Goal: Task Accomplishment & Management: Use online tool/utility

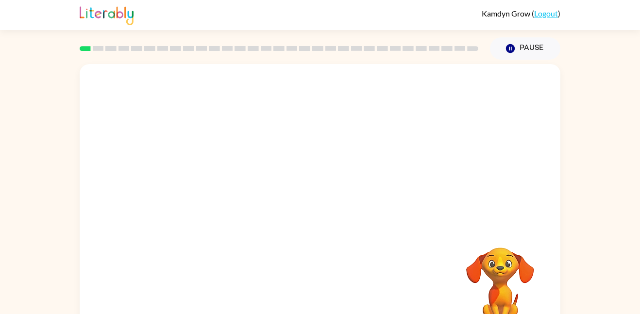
scroll to position [27, 0]
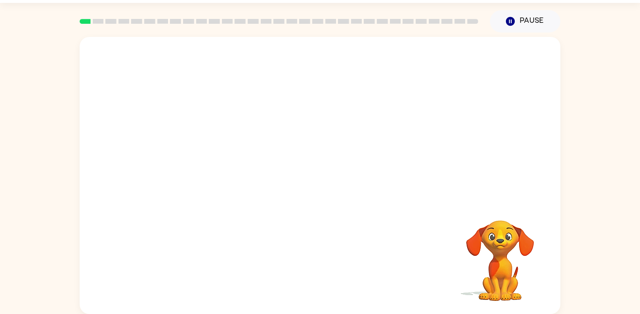
click at [476, 256] on video "Your browser must support playing .mp4 files to use Literably. Please try using…" at bounding box center [500, 253] width 97 height 97
click at [486, 252] on video "Your browser must support playing .mp4 files to use Literably. Please try using…" at bounding box center [500, 253] width 97 height 97
click at [328, 194] on div at bounding box center [320, 180] width 62 height 35
click at [328, 196] on div at bounding box center [320, 180] width 62 height 35
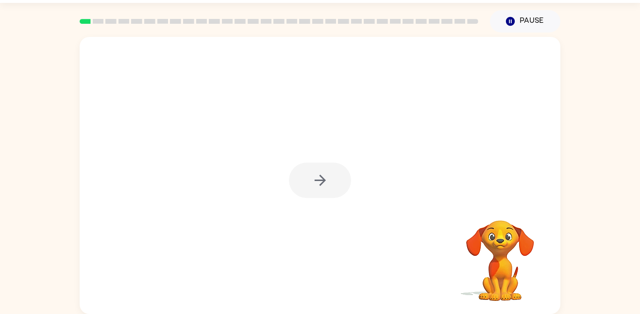
click at [328, 196] on div at bounding box center [320, 180] width 62 height 35
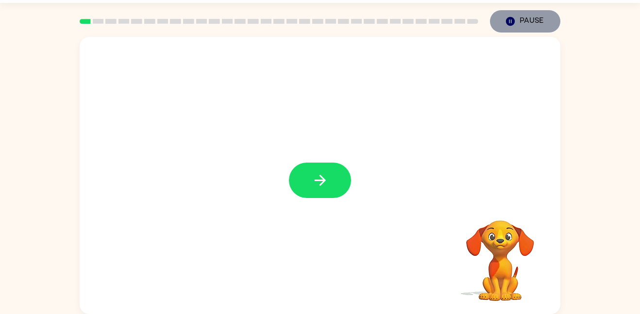
click at [531, 30] on button "Pause Pause" at bounding box center [525, 21] width 70 height 22
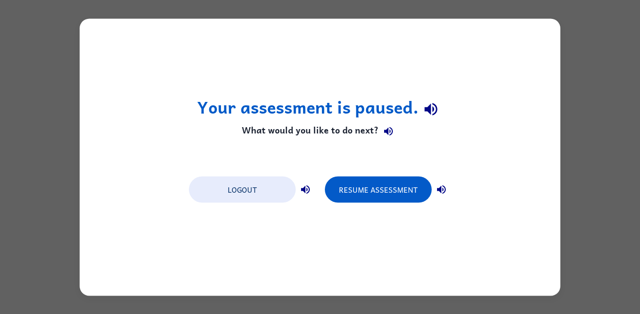
scroll to position [0, 0]
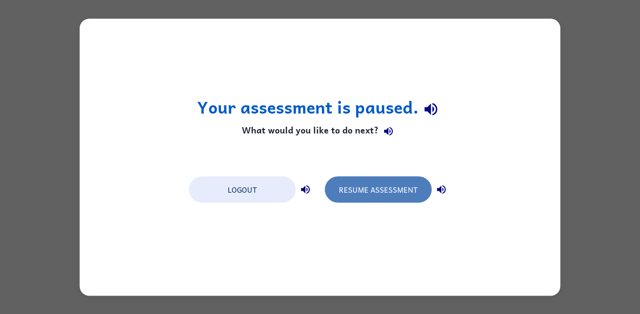
click at [412, 176] on button "Resume Assessment" at bounding box center [378, 189] width 107 height 26
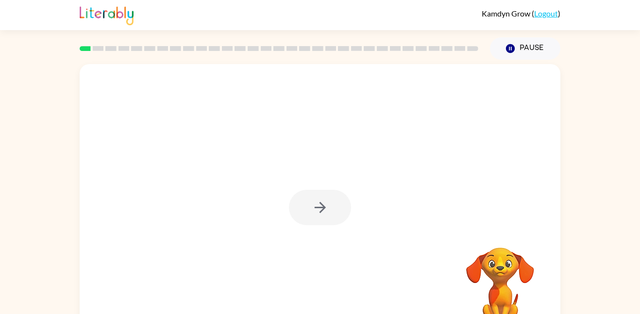
click at [536, 298] on video "Your browser must support playing .mp4 files to use Literably. Please try using…" at bounding box center [500, 281] width 97 height 97
drag, startPoint x: 479, startPoint y: 313, endPoint x: 469, endPoint y: 246, distance: 68.2
click at [469, 246] on video "Your browser must support playing .mp4 files to use Literably. Please try using…" at bounding box center [500, 281] width 97 height 97
click at [317, 209] on icon "button" at bounding box center [320, 207] width 17 height 17
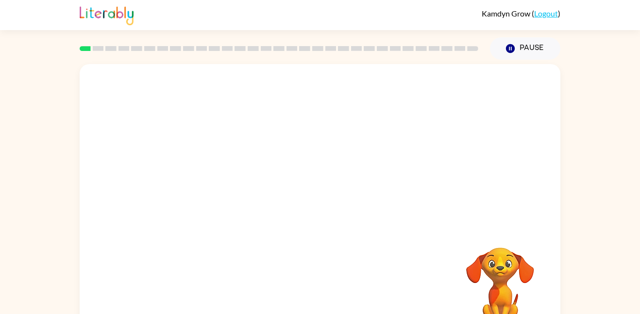
click at [500, 288] on video "Your browser must support playing .mp4 files to use Literably. Please try using…" at bounding box center [500, 281] width 97 height 97
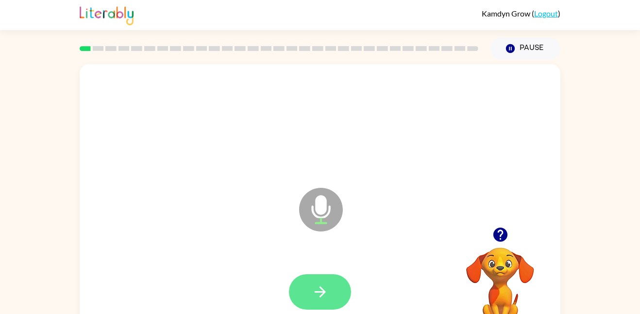
click at [320, 286] on icon "button" at bounding box center [320, 292] width 17 height 17
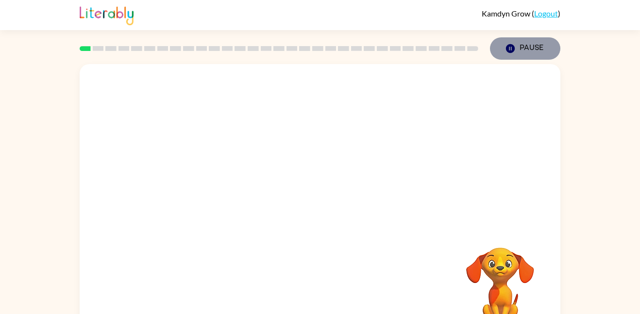
click at [542, 52] on button "Pause Pause" at bounding box center [525, 48] width 70 height 22
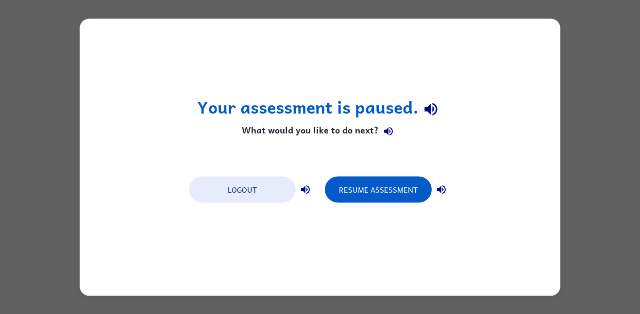
click at [442, 185] on icon "button" at bounding box center [442, 190] width 12 height 12
click at [301, 188] on icon "button" at bounding box center [306, 190] width 12 height 12
click at [393, 134] on icon "button" at bounding box center [389, 132] width 12 height 12
click at [431, 107] on icon "button" at bounding box center [431, 109] width 17 height 17
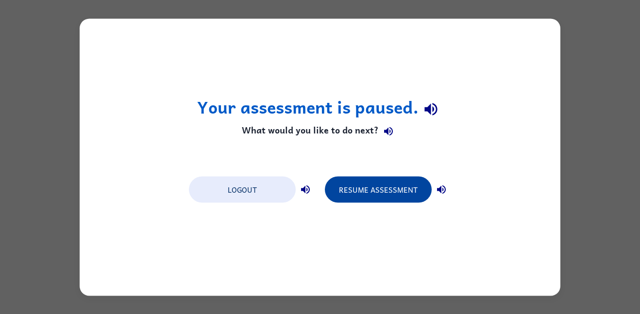
click at [413, 192] on button "Resume Assessment" at bounding box center [378, 189] width 107 height 26
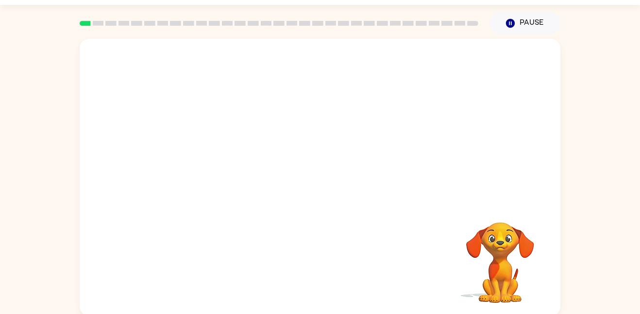
scroll to position [27, 0]
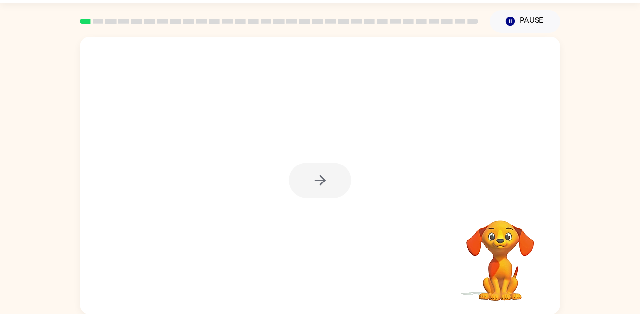
click at [325, 211] on div at bounding box center [320, 175] width 481 height 277
click at [318, 182] on div at bounding box center [320, 180] width 62 height 35
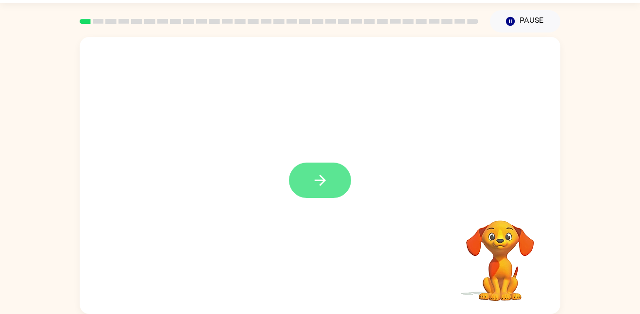
click at [319, 182] on icon "button" at bounding box center [320, 180] width 17 height 17
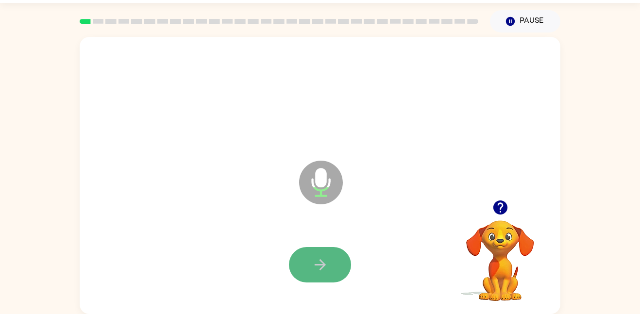
click at [318, 269] on icon "button" at bounding box center [320, 265] width 17 height 17
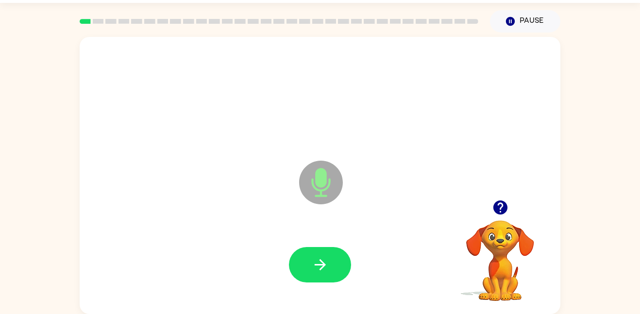
click at [318, 269] on icon "button" at bounding box center [320, 265] width 17 height 17
click at [498, 204] on icon "button" at bounding box center [500, 207] width 17 height 17
click at [293, 264] on button "button" at bounding box center [320, 264] width 62 height 35
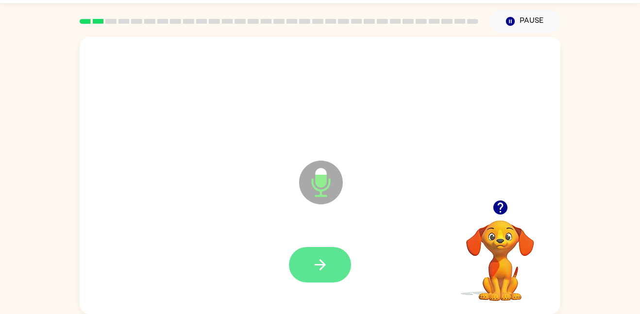
click at [303, 266] on button "button" at bounding box center [320, 264] width 62 height 35
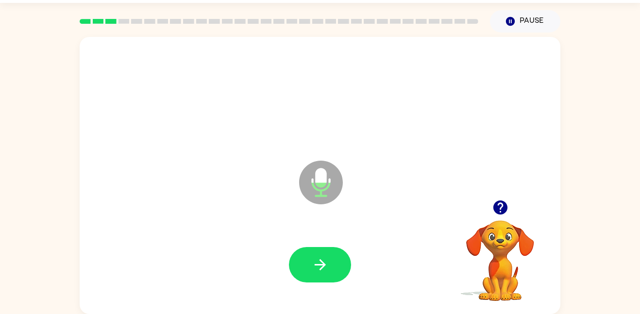
click at [504, 209] on icon "button" at bounding box center [500, 208] width 14 height 14
click at [319, 251] on button "button" at bounding box center [320, 264] width 62 height 35
click at [502, 202] on icon "button" at bounding box center [500, 208] width 14 height 14
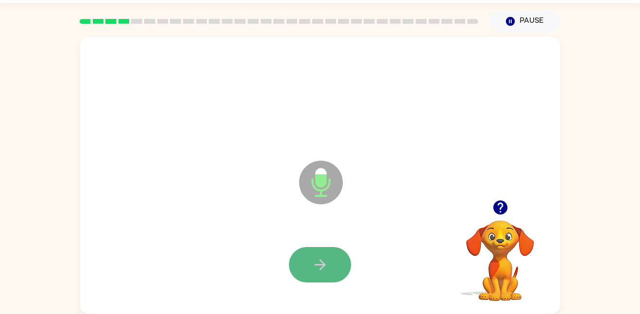
click at [325, 279] on button "button" at bounding box center [320, 264] width 62 height 35
click at [318, 261] on icon "button" at bounding box center [320, 265] width 17 height 17
click at [322, 265] on icon "button" at bounding box center [319, 264] width 11 height 11
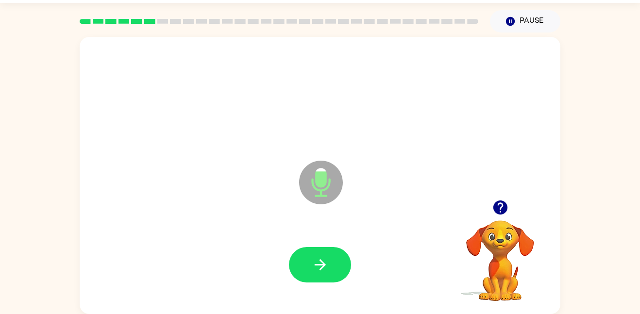
click at [496, 206] on icon "button" at bounding box center [500, 208] width 14 height 14
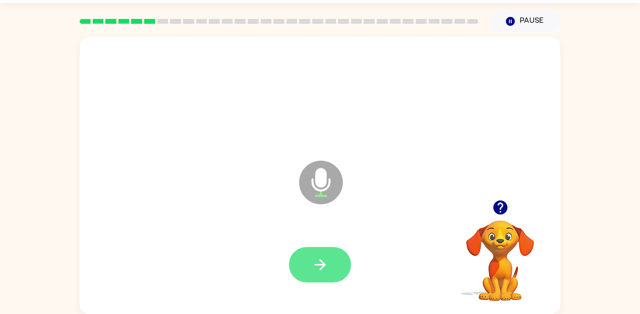
click at [321, 261] on icon "button" at bounding box center [319, 264] width 11 height 11
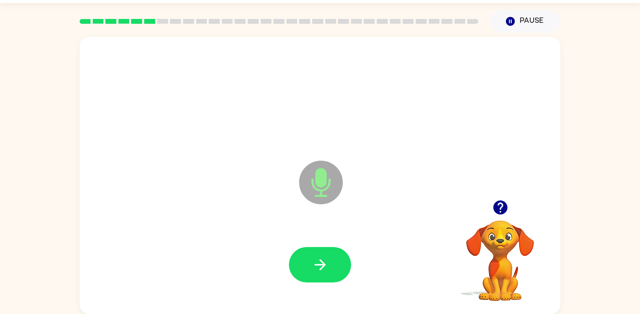
click at [321, 261] on icon "button" at bounding box center [319, 264] width 11 height 11
click at [496, 207] on icon "button" at bounding box center [500, 208] width 14 height 14
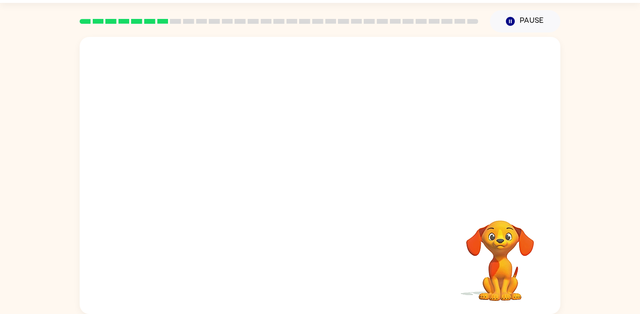
click at [496, 207] on video "Your browser must support playing .mp4 files to use Literably. Please try using…" at bounding box center [500, 253] width 97 height 97
